Goal: Find specific page/section: Find specific page/section

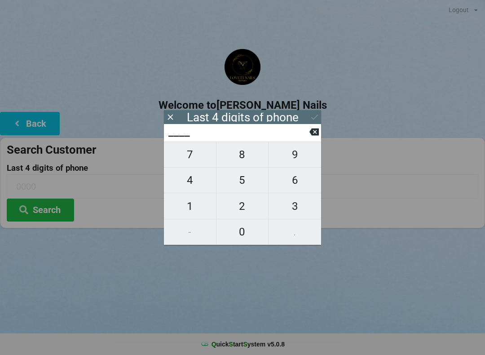
click at [305, 157] on span "9" at bounding box center [294, 154] width 53 height 19
type input "9___"
click at [298, 162] on span "9" at bounding box center [294, 154] width 53 height 19
type input "99__"
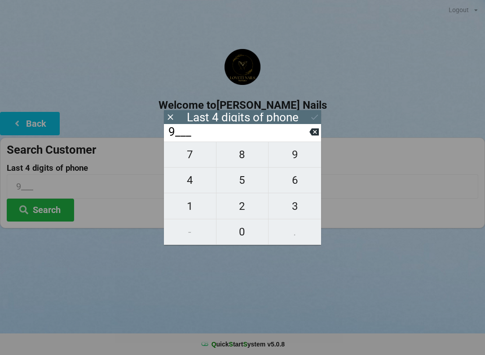
type input "99__"
click at [197, 156] on span "7" at bounding box center [190, 154] width 52 height 19
type input "997_"
click at [189, 209] on span "1" at bounding box center [190, 206] width 52 height 19
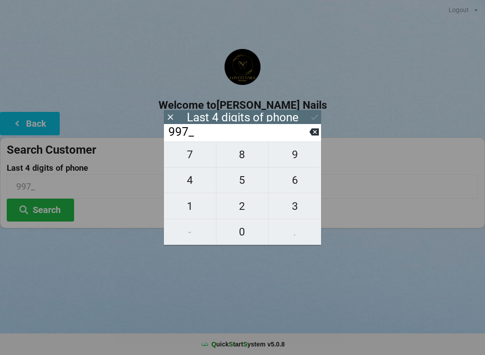
type input "9971"
click at [58, 207] on button "Search" at bounding box center [40, 209] width 67 height 23
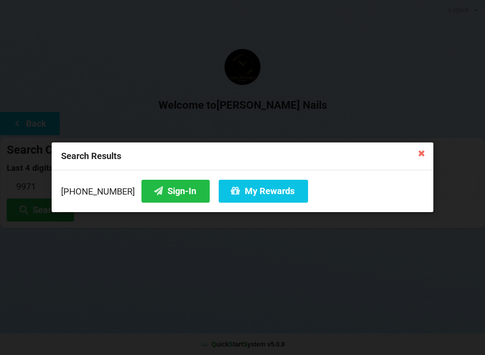
click at [244, 190] on button "My Rewards" at bounding box center [263, 191] width 89 height 23
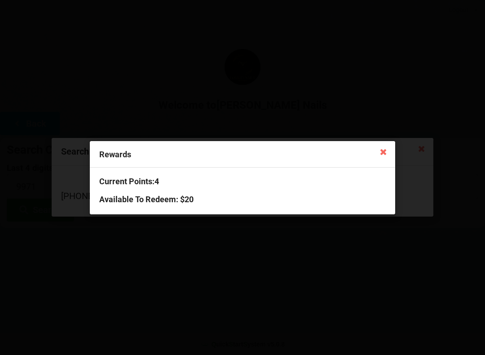
click at [385, 147] on icon at bounding box center [383, 151] width 14 height 14
